Goal: Find specific page/section

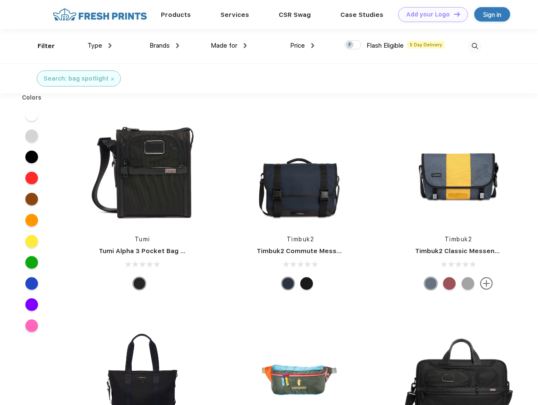
click at [430, 14] on link "Add your Logo Design Tool" at bounding box center [433, 14] width 70 height 15
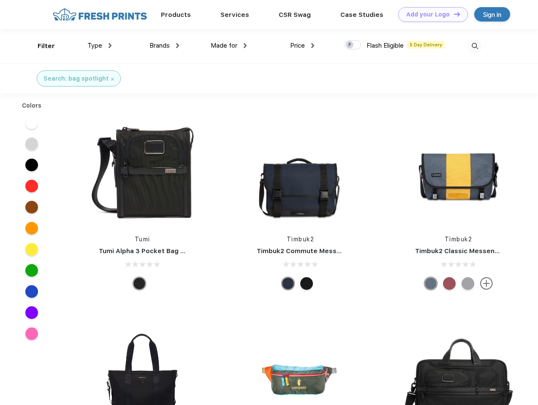
click at [0, 0] on div "Design Tool" at bounding box center [0, 0] width 0 height 0
click at [453, 14] on link "Add your Logo Design Tool" at bounding box center [433, 14] width 70 height 15
click at [41, 46] on div "Filter" at bounding box center [46, 46] width 17 height 10
click at [100, 46] on span "Type" at bounding box center [94, 46] width 15 height 8
click at [164, 46] on span "Brands" at bounding box center [159, 46] width 20 height 8
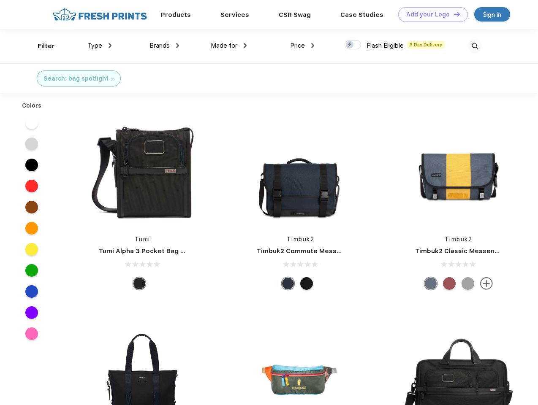
click at [229, 46] on span "Made for" at bounding box center [224, 46] width 27 height 8
click at [302, 46] on span "Price" at bounding box center [297, 46] width 15 height 8
click at [353, 45] on div at bounding box center [352, 44] width 16 height 9
click at [350, 45] on input "checkbox" at bounding box center [346, 42] width 5 height 5
click at [474, 46] on img at bounding box center [475, 46] width 14 height 14
